Goal: Information Seeking & Learning: Learn about a topic

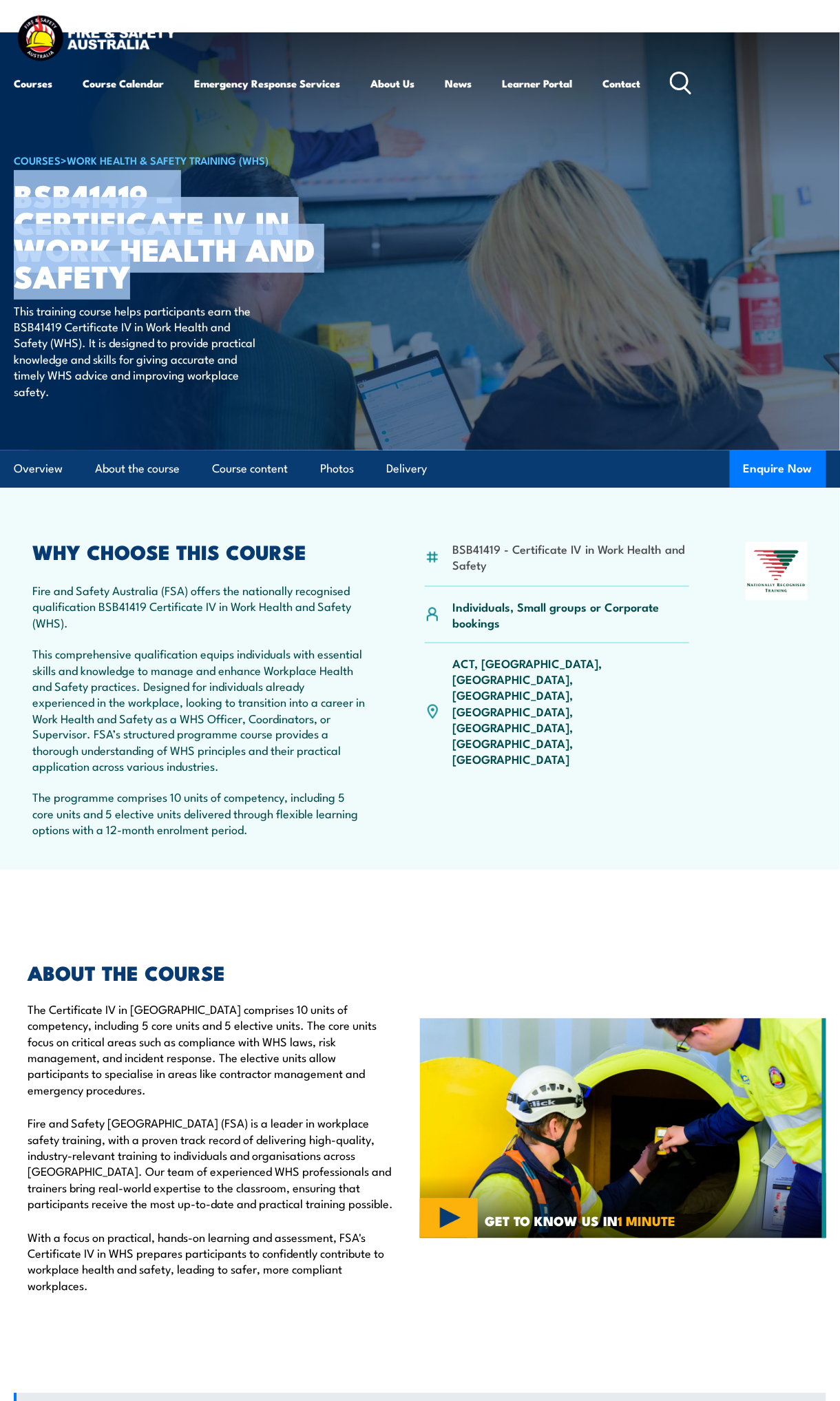
drag, startPoint x: 127, startPoint y: 275, endPoint x: 15, endPoint y: 191, distance: 140.0
click at [15, 191] on h1 "BSB41419 – Certificate IV in Work Health and Safety" at bounding box center [184, 236] width 340 height 108
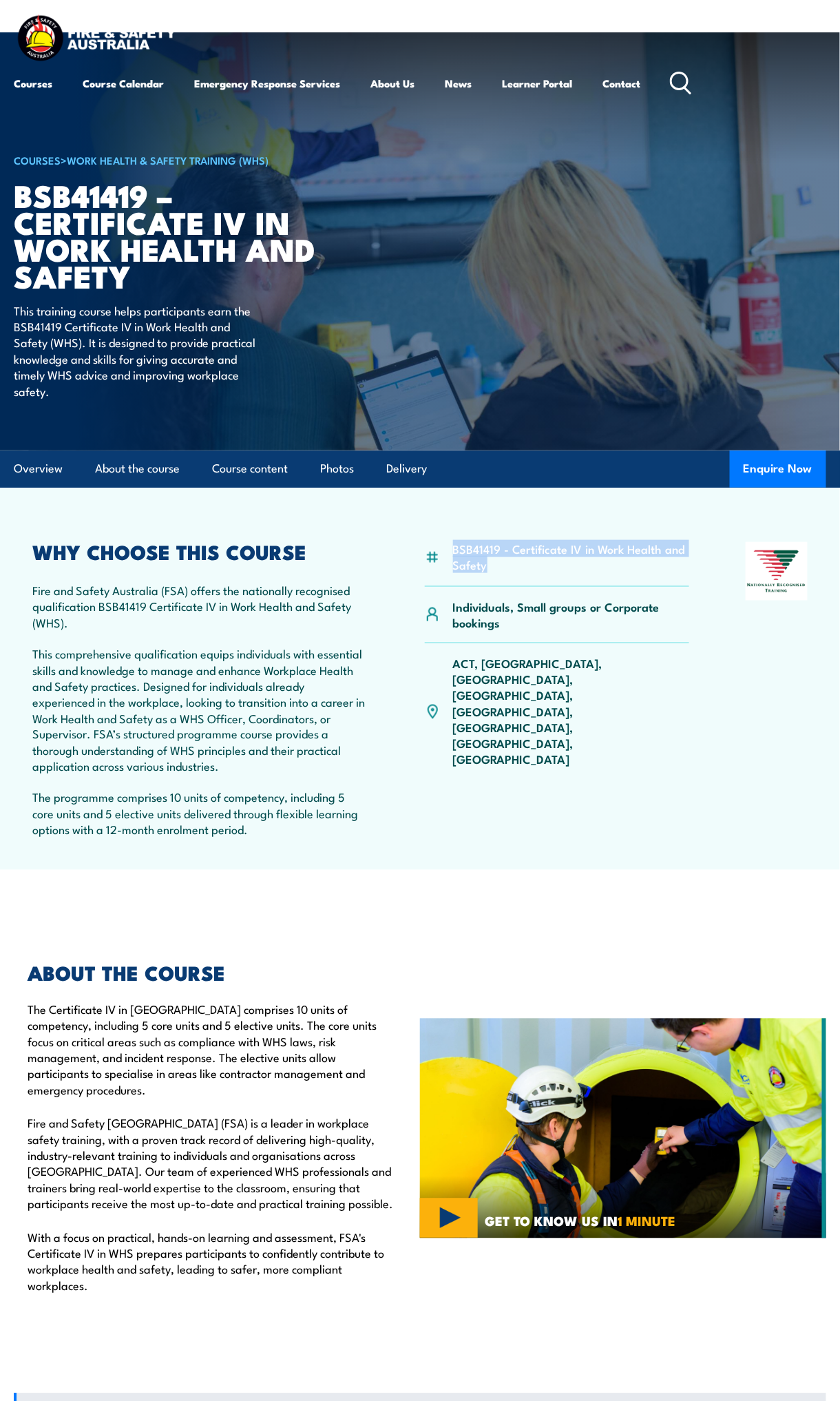
drag, startPoint x: 512, startPoint y: 566, endPoint x: 450, endPoint y: 552, distance: 63.6
click at [450, 552] on div "BSB41419 - Certificate IV in Work Health and Safety" at bounding box center [557, 564] width 265 height 45
copy li "BSB41419 - Certificate IV in Work Health and Safety"
